Goal: Information Seeking & Learning: Learn about a topic

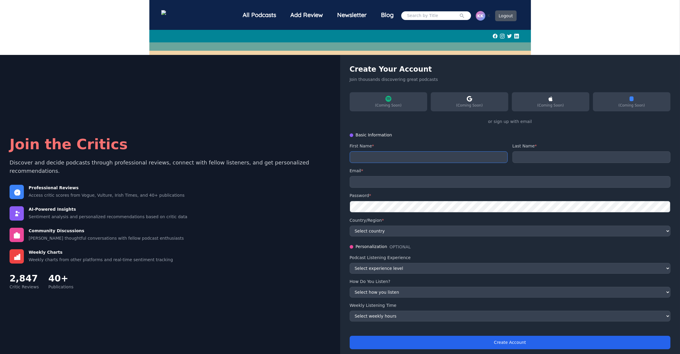
click at [405, 162] on input "text" at bounding box center [429, 157] width 158 height 12
type input "H"
type input "D"
click at [395, 179] on input "email" at bounding box center [510, 182] width 321 height 12
type input "[EMAIL_ADDRESS][DOMAIN_NAME]"
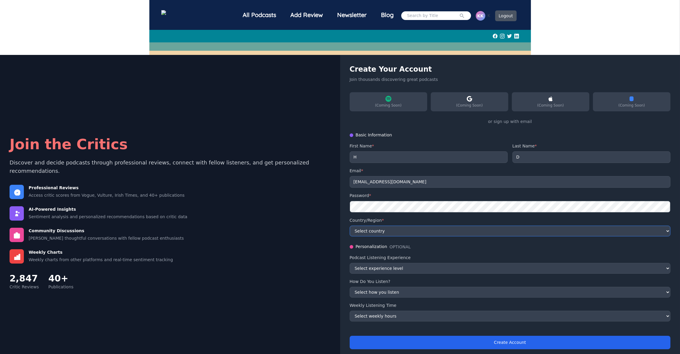
click at [389, 231] on select "Select country [GEOGRAPHIC_DATA] [GEOGRAPHIC_DATA] [GEOGRAPHIC_DATA] [GEOGRAPHI…" at bounding box center [510, 231] width 321 height 11
select select "US"
click at [350, 226] on select "Select country [GEOGRAPHIC_DATA] [GEOGRAPHIC_DATA] [GEOGRAPHIC_DATA] [GEOGRAPHI…" at bounding box center [510, 231] width 321 height 11
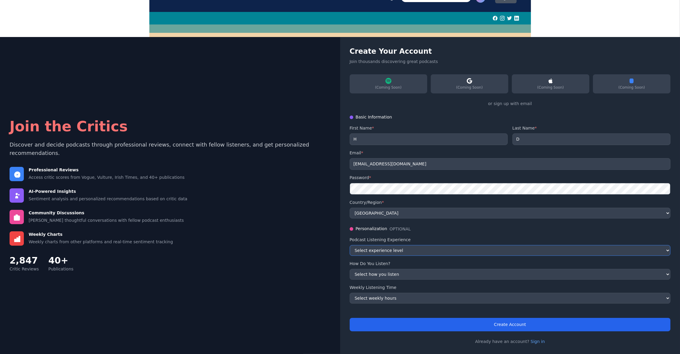
click at [389, 245] on select "Select experience level Beginner Intermediate Advanced Expert" at bounding box center [510, 250] width 321 height 11
select select "advanced"
click at [350, 245] on select "Select experience level Beginner Intermediate Advanced Expert" at bounding box center [510, 250] width 321 height 11
click at [389, 279] on select "Select how you listen While commuting While working While exercising While rela…" at bounding box center [510, 274] width 321 height 11
select select "commuting"
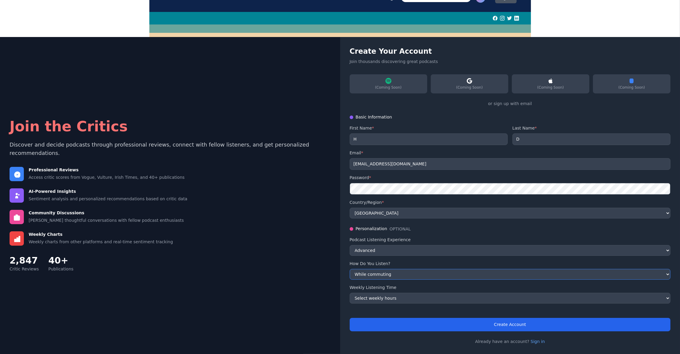
click at [350, 269] on select "Select how you listen While commuting While working While exercising While rela…" at bounding box center [510, 274] width 321 height 11
click at [387, 297] on select "Select weekly hours 1-3 hours 4-7 hours 8-15 hours 16+ hours" at bounding box center [510, 298] width 321 height 11
select select "4-7"
click at [350, 293] on select "Select weekly hours 1-3 hours 4-7 hours 8-15 hours 16+ hours" at bounding box center [510, 298] width 321 height 11
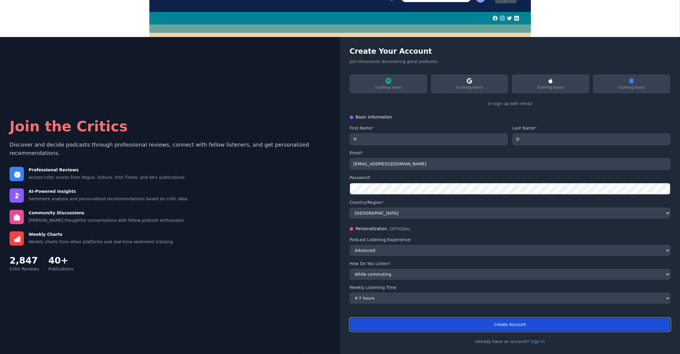
click at [460, 322] on button "Create Account" at bounding box center [510, 324] width 321 height 13
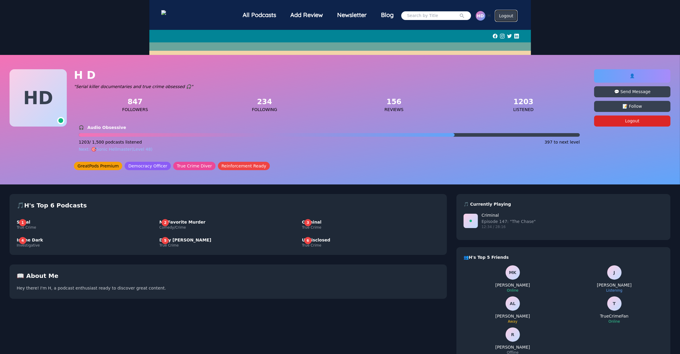
click at [502, 16] on button "Logout" at bounding box center [506, 15] width 21 height 11
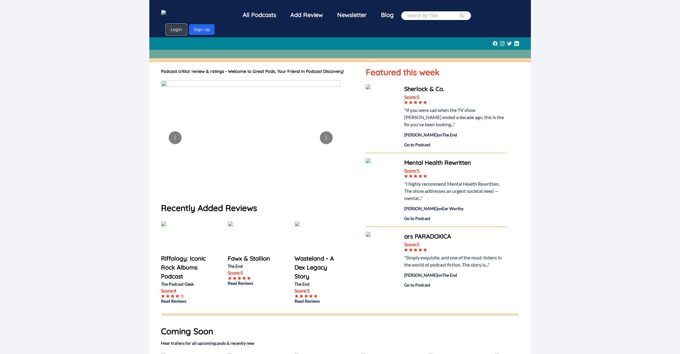
click at [187, 24] on button "Login" at bounding box center [176, 29] width 21 height 11
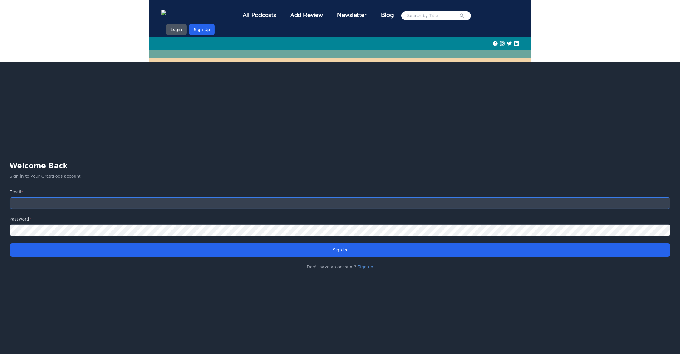
click at [249, 197] on input "email" at bounding box center [340, 203] width 661 height 12
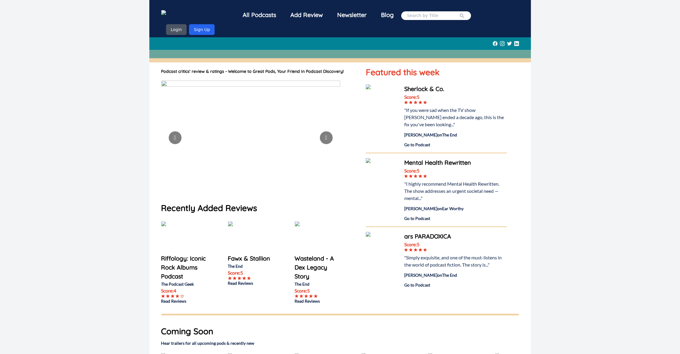
click at [188, 10] on img at bounding box center [174, 13] width 26 height 6
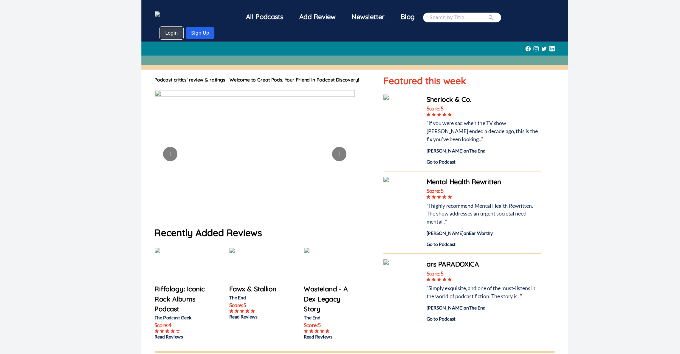
click at [187, 24] on button "Login" at bounding box center [176, 29] width 21 height 11
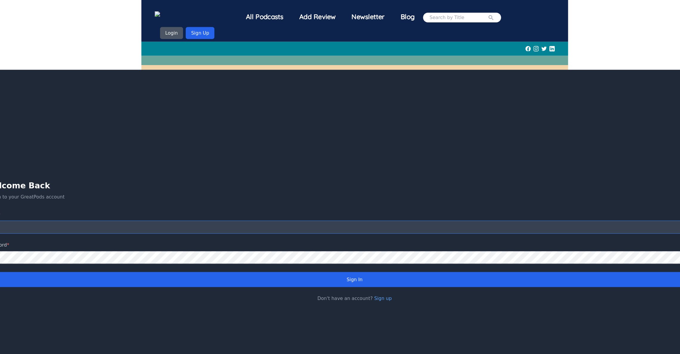
click at [220, 197] on input "email" at bounding box center [340, 203] width 661 height 12
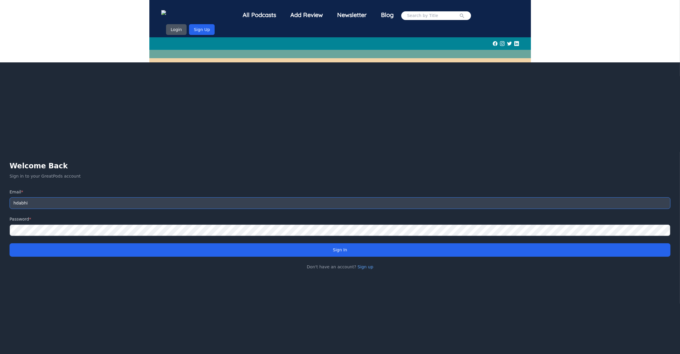
type input "hdabhi@usc.edu"
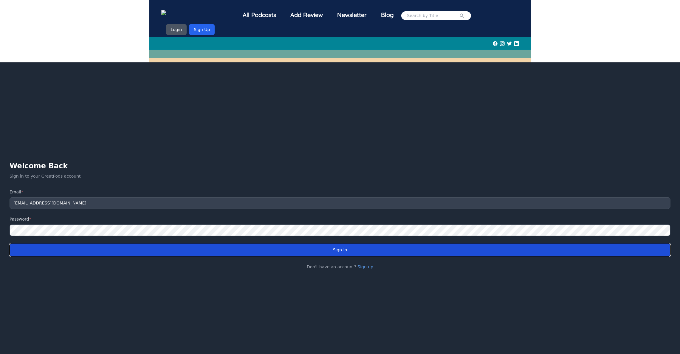
click at [328, 248] on button "Sign In" at bounding box center [340, 249] width 661 height 13
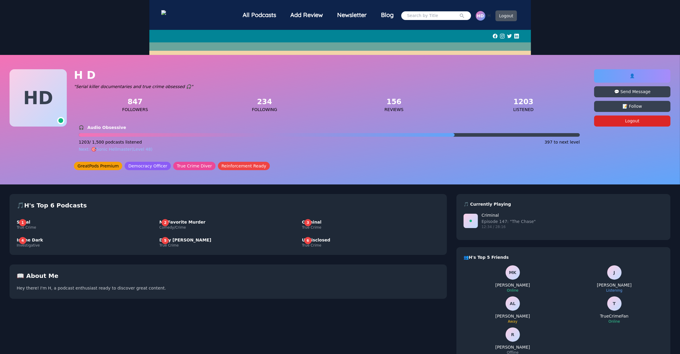
click at [250, 16] on div "All Podcasts" at bounding box center [260, 15] width 48 height 16
click at [259, 19] on div "All Podcasts" at bounding box center [260, 15] width 48 height 16
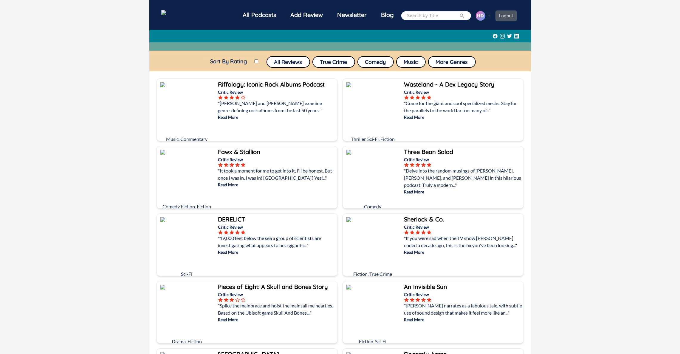
click at [281, 85] on b "Riffology: Iconic Rock Albums Podcast" at bounding box center [271, 84] width 107 height 7
click at [477, 14] on span "H D" at bounding box center [480, 16] width 7 height 6
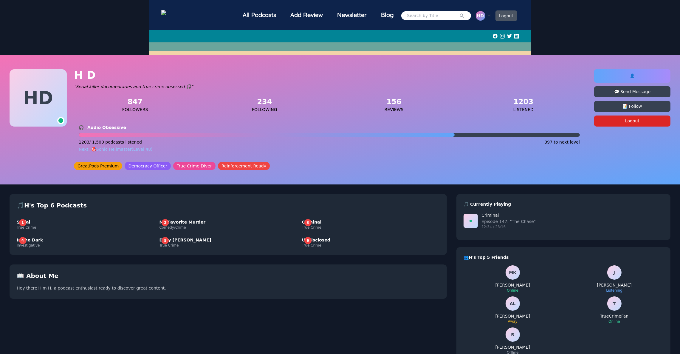
scroll to position [17, 0]
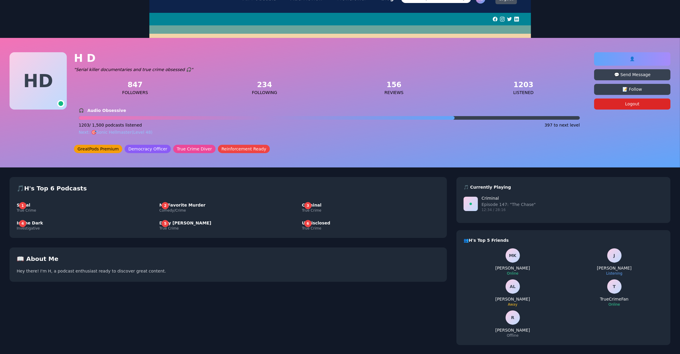
click at [455, 269] on div "🎵 H 's Top 6 Podcasts 1 Serial True Crime 2 My Favorite Murder Comedy/Crime 3 C…" at bounding box center [340, 261] width 661 height 168
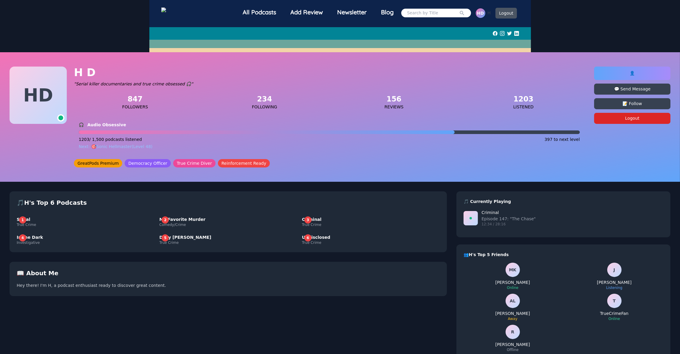
scroll to position [3, 0]
click at [453, 265] on div "🎵 H 's Top 6 Podcasts 1 Serial True Crime 2 My Favorite Murder Comedy/Crime 3 C…" at bounding box center [340, 275] width 661 height 168
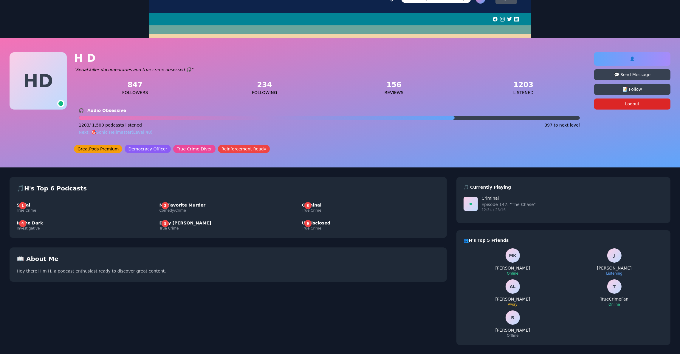
click at [487, 218] on div "🎵 Currently Playing Criminal Episode 147: "The Chase" 12:34 / 28:16" at bounding box center [564, 200] width 214 height 46
click at [511, 261] on div "MK" at bounding box center [513, 255] width 14 height 14
click at [523, 302] on p "Away" at bounding box center [513, 304] width 98 height 5
click at [523, 311] on div "R Rachel Offline" at bounding box center [513, 323] width 98 height 27
click at [633, 105] on button "Logout" at bounding box center [632, 103] width 76 height 11
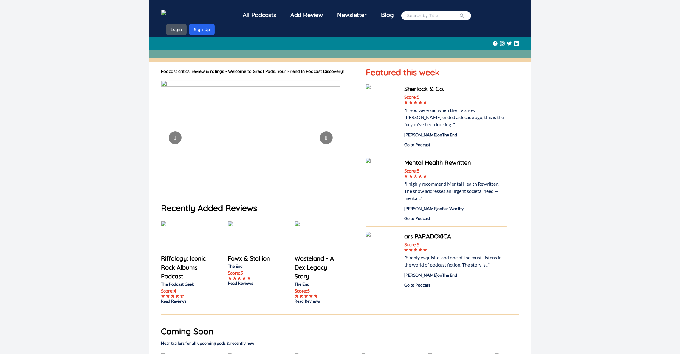
drag, startPoint x: 0, startPoint y: 0, endPoint x: 379, endPoint y: 84, distance: 388.1
click at [379, 84] on img at bounding box center [382, 100] width 33 height 33
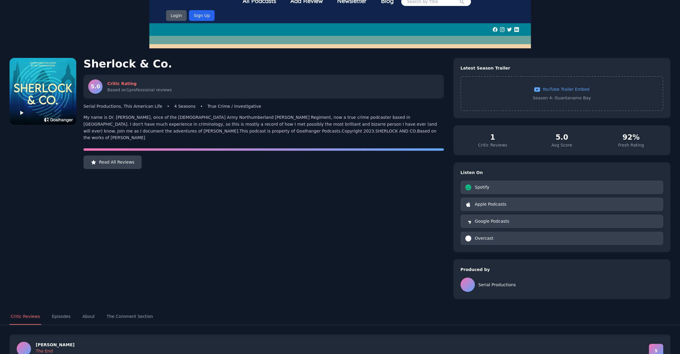
scroll to position [13, 0]
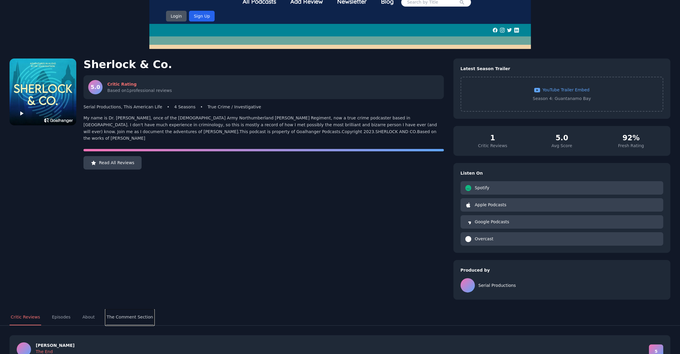
click at [130, 309] on button "The Comment Section" at bounding box center [130, 317] width 49 height 16
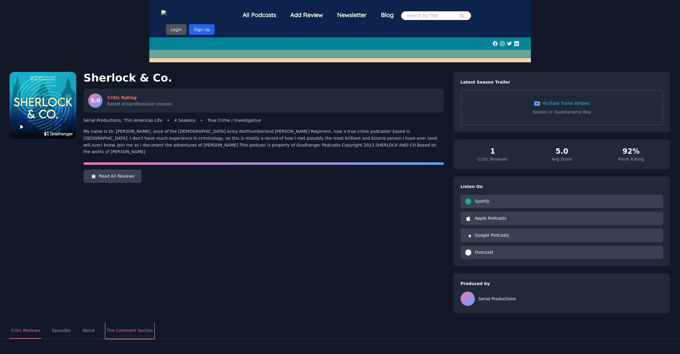
scroll to position [0, 0]
click at [188, 11] on img at bounding box center [174, 13] width 26 height 6
click at [188, 13] on img at bounding box center [174, 13] width 26 height 6
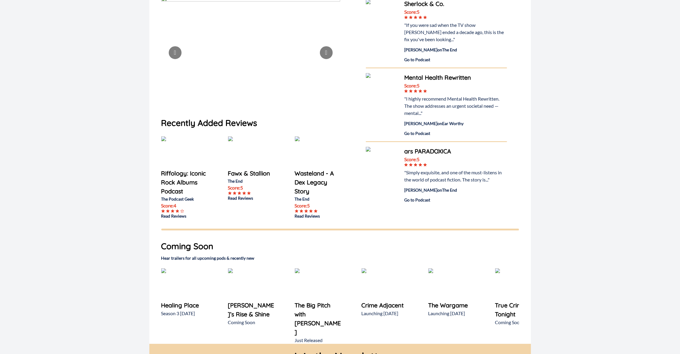
scroll to position [85, 0]
click at [379, 279] on img at bounding box center [378, 284] width 33 height 33
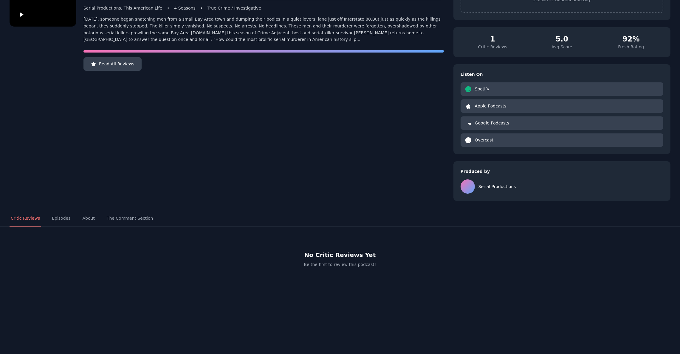
scroll to position [116, 0]
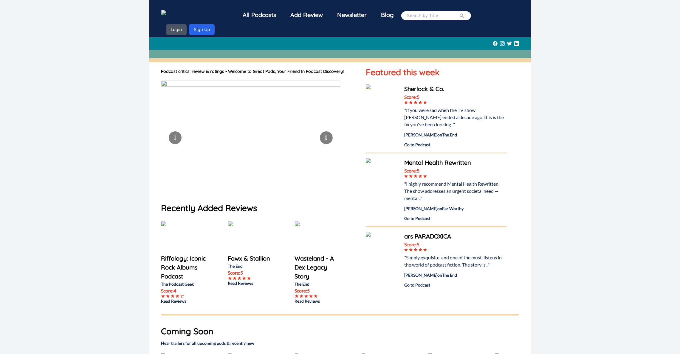
click at [418, 14] on input "search" at bounding box center [433, 16] width 52 height 6
type input "serial"
click at [459, 13] on button "submit" at bounding box center [462, 16] width 6 height 6
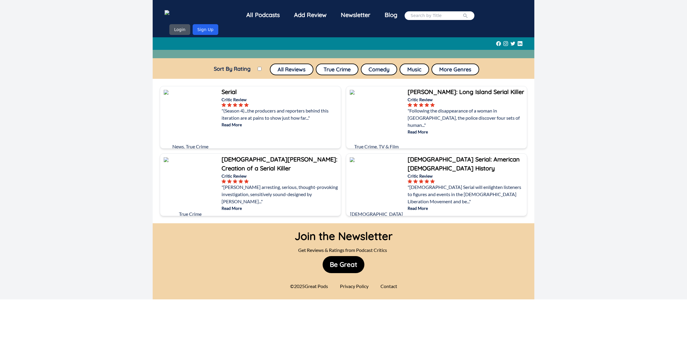
click at [209, 107] on img at bounding box center [190, 116] width 53 height 53
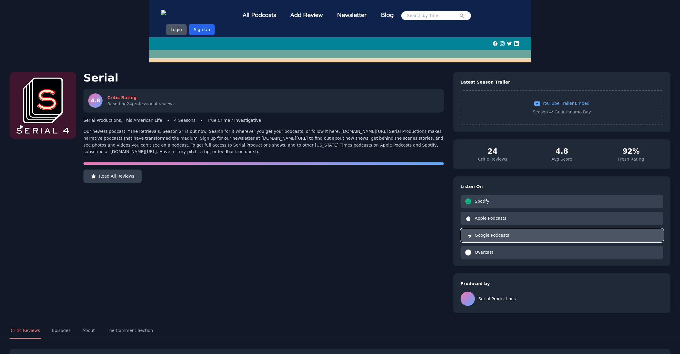
click at [481, 228] on button "Google Podcasts" at bounding box center [562, 234] width 203 height 13
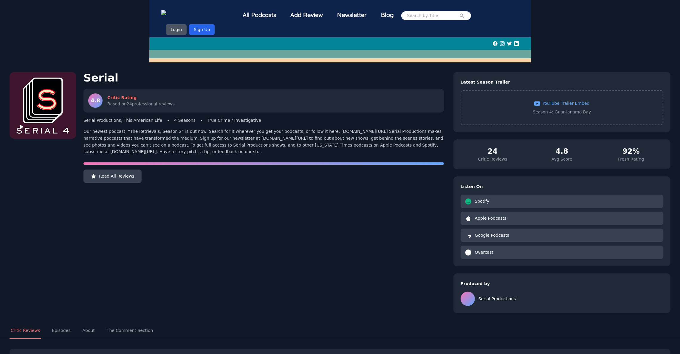
click at [421, 217] on div "Serial 4.8 Critic Rating Based on 24 professional reviews Serial Productions, T…" at bounding box center [227, 192] width 435 height 241
click at [188, 16] on img at bounding box center [174, 13] width 26 height 6
